Goal: Find specific page/section: Find specific page/section

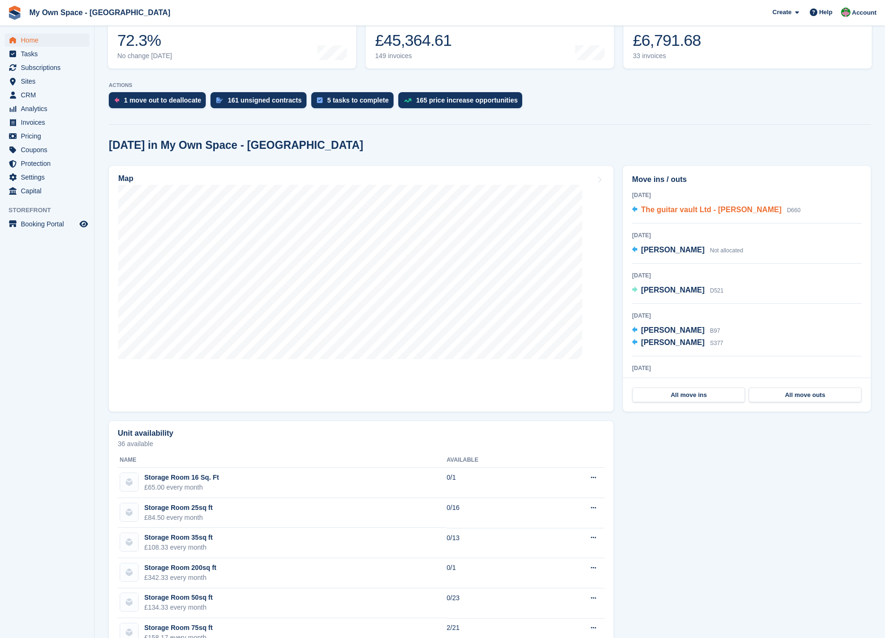
click at [613, 209] on span "The guitar vault Ltd - Jenna Holl" at bounding box center [711, 210] width 140 height 8
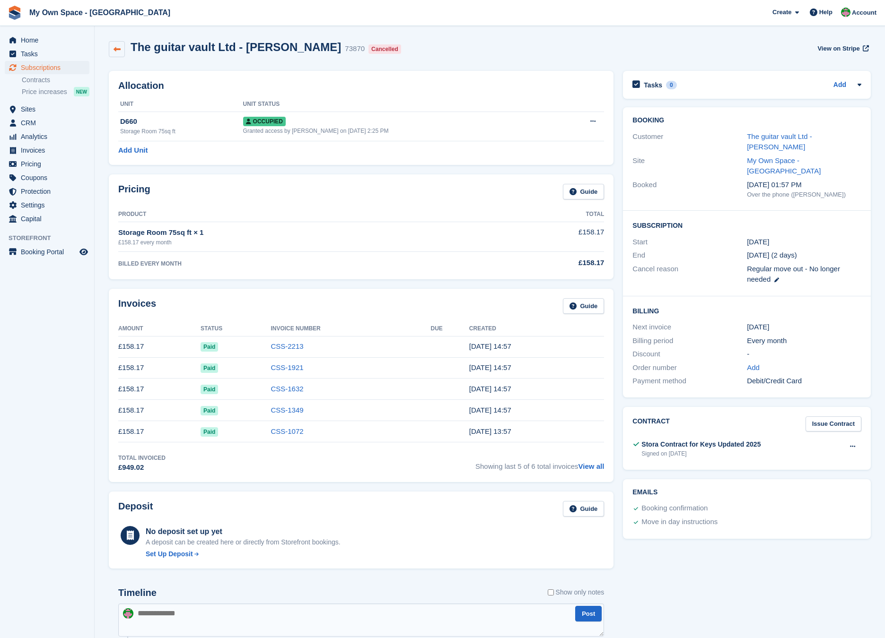
click at [116, 42] on link at bounding box center [117, 49] width 16 height 16
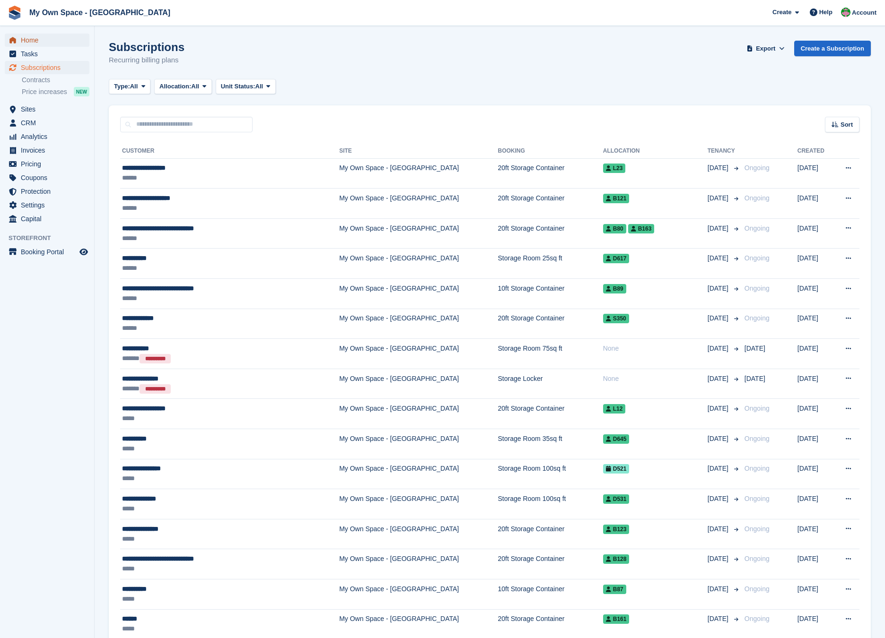
click at [35, 40] on span "Home" at bounding box center [49, 40] width 57 height 13
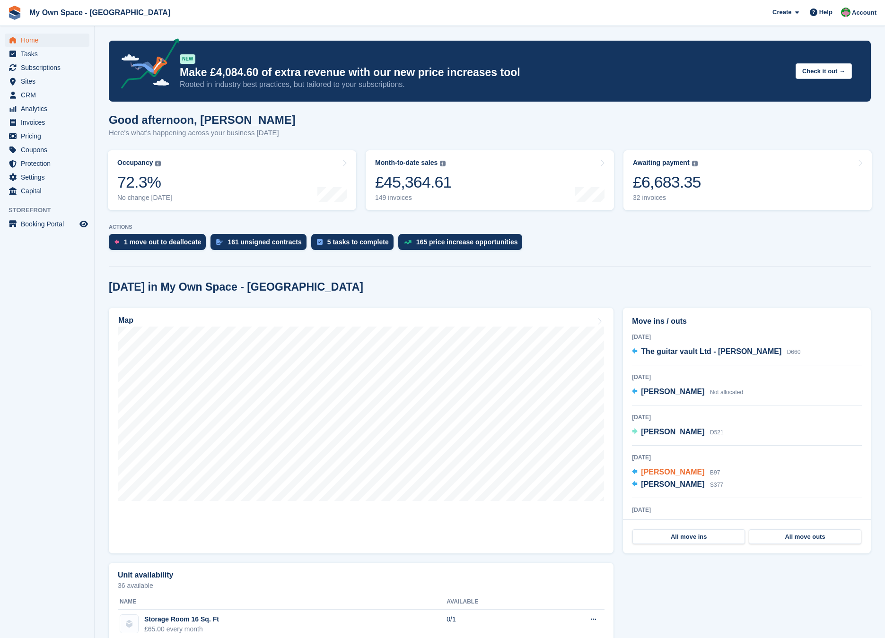
click at [668, 474] on span "[PERSON_NAME]" at bounding box center [672, 472] width 63 height 8
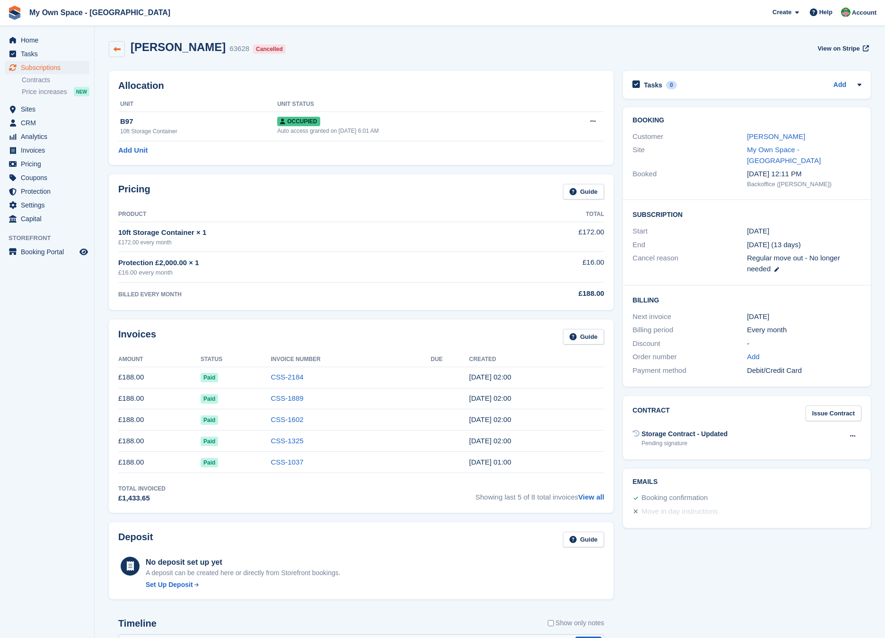
click at [115, 46] on icon at bounding box center [116, 49] width 7 height 7
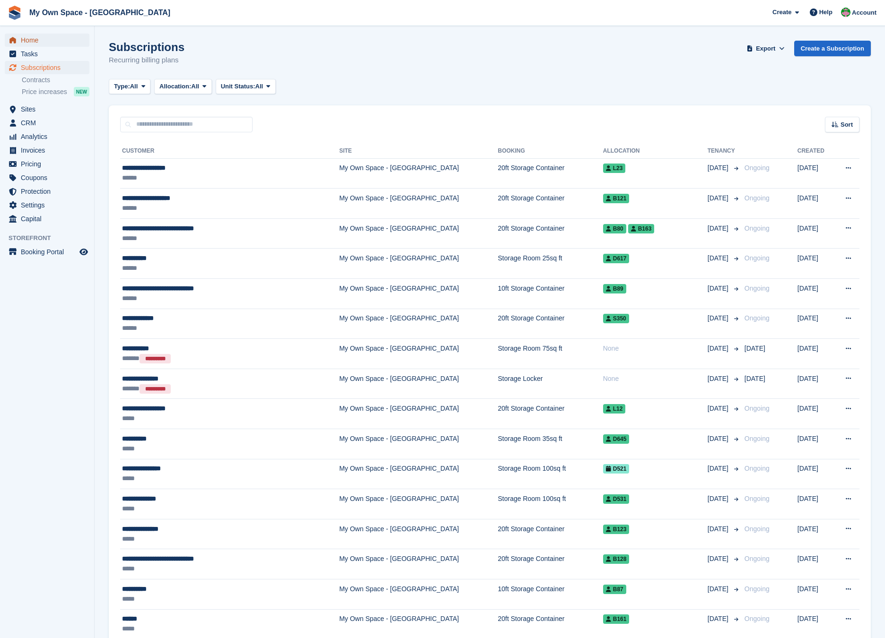
click at [28, 37] on span "Home" at bounding box center [49, 40] width 57 height 13
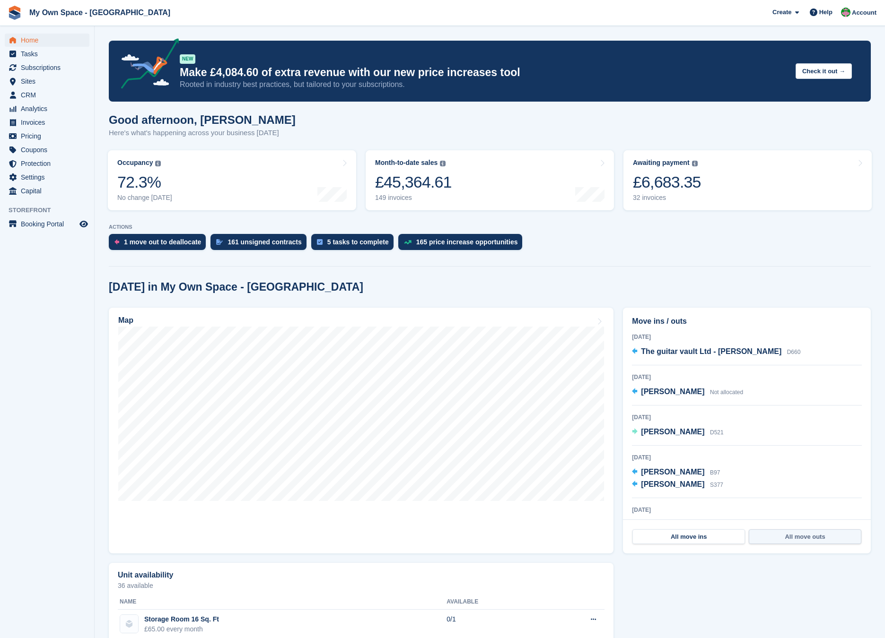
click at [802, 537] on link "All move outs" at bounding box center [805, 537] width 113 height 15
